Goal: Transaction & Acquisition: Purchase product/service

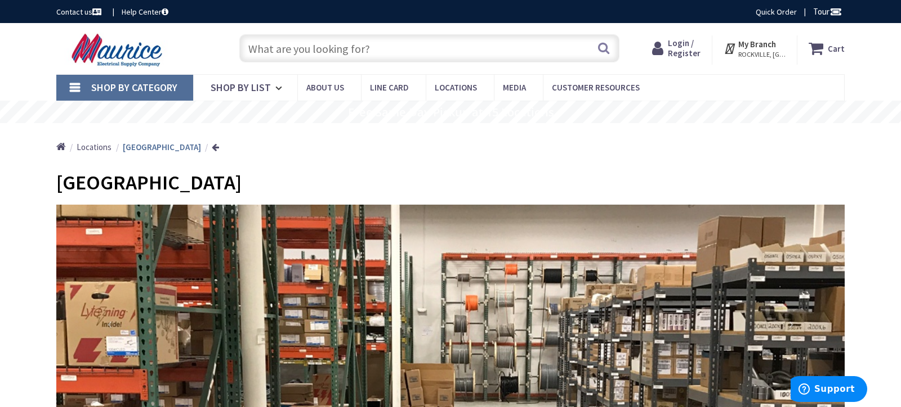
click at [374, 50] on input "text" at bounding box center [429, 48] width 380 height 28
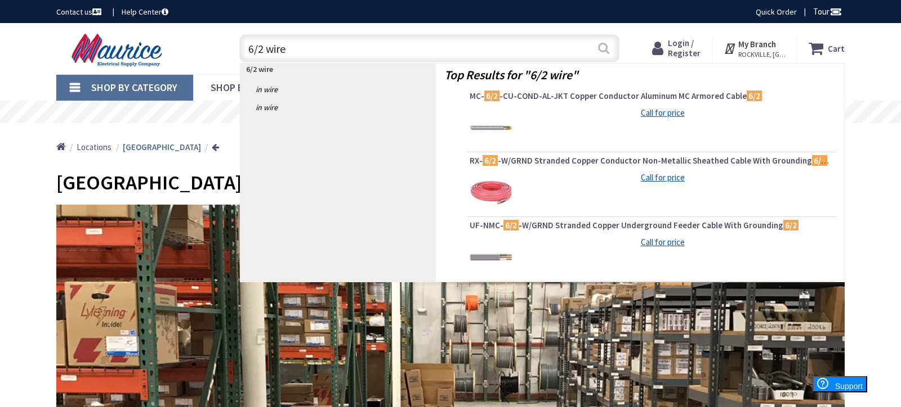
type input "6/2 wire"
click at [603, 50] on button "Search" at bounding box center [603, 47] width 15 height 25
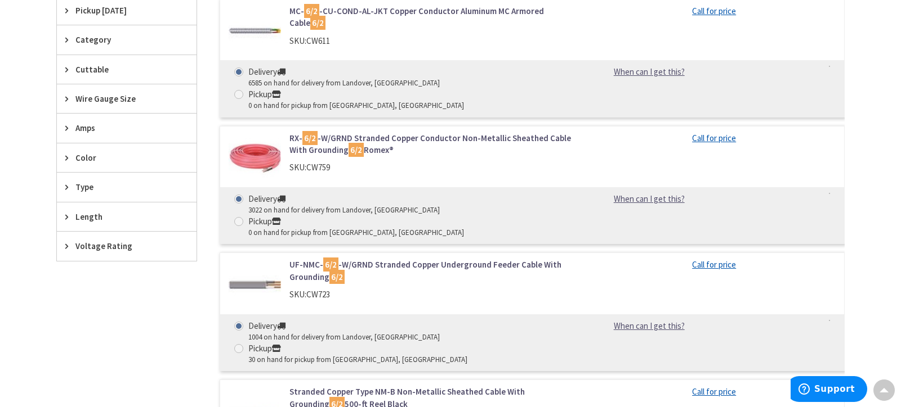
scroll to position [330, 0]
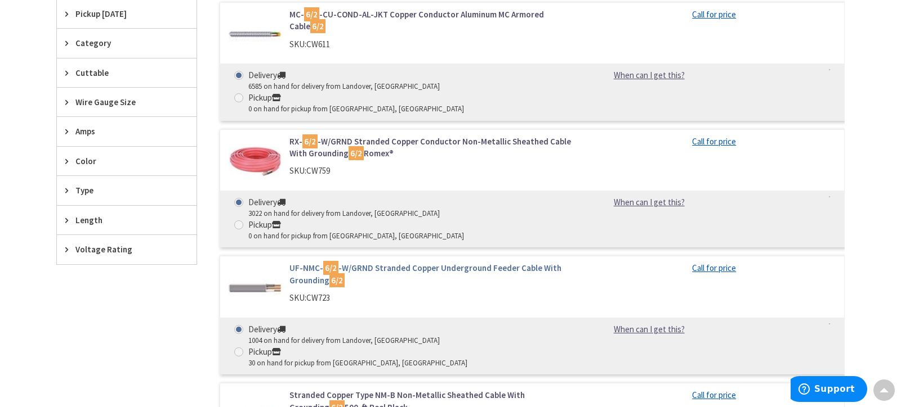
click at [378, 262] on link "UF-NMC- 6/2 -W/GRND Stranded Copper Underground Feeder Cable With Grounding 6/2" at bounding box center [432, 274] width 286 height 24
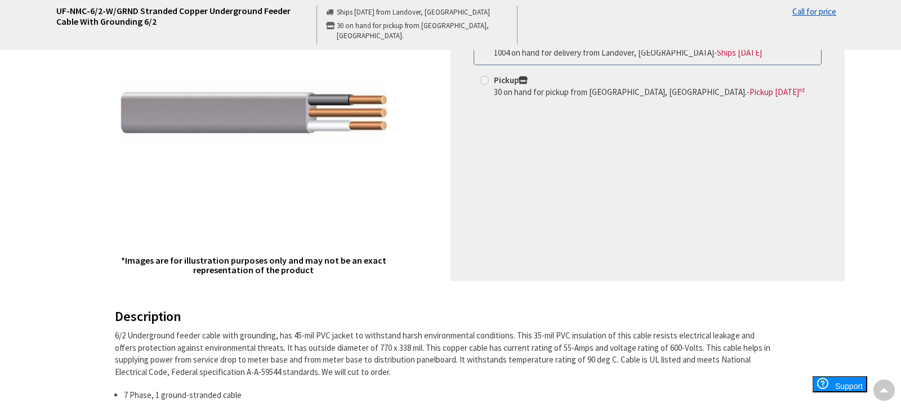
scroll to position [207, 0]
